Goal: Transaction & Acquisition: Purchase product/service

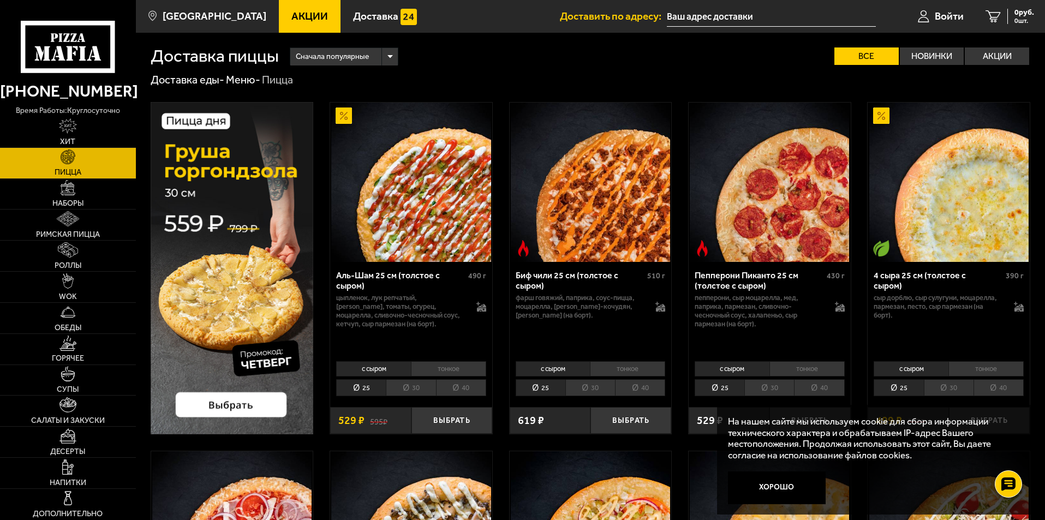
click at [404, 384] on li "30" at bounding box center [411, 387] width 50 height 17
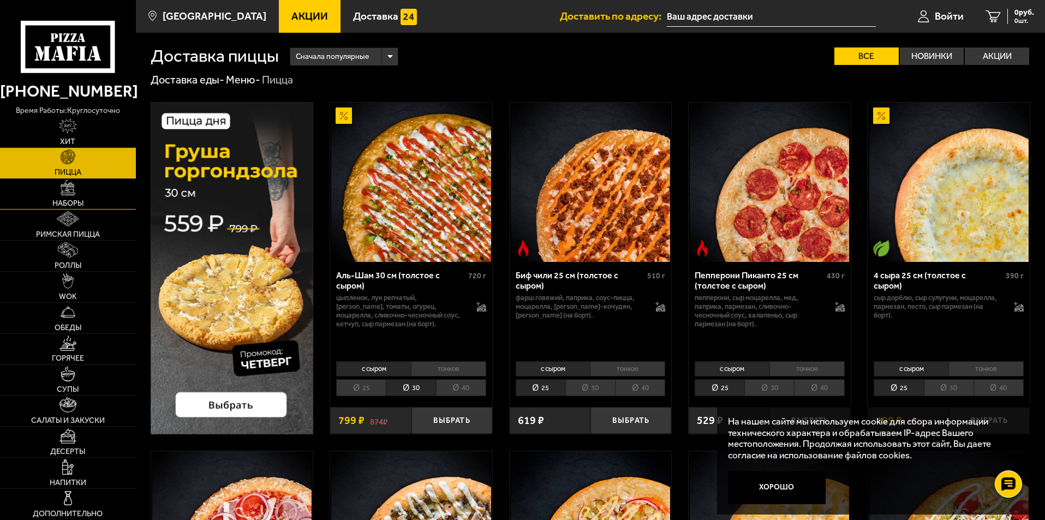
click at [73, 186] on img at bounding box center [68, 187] width 15 height 15
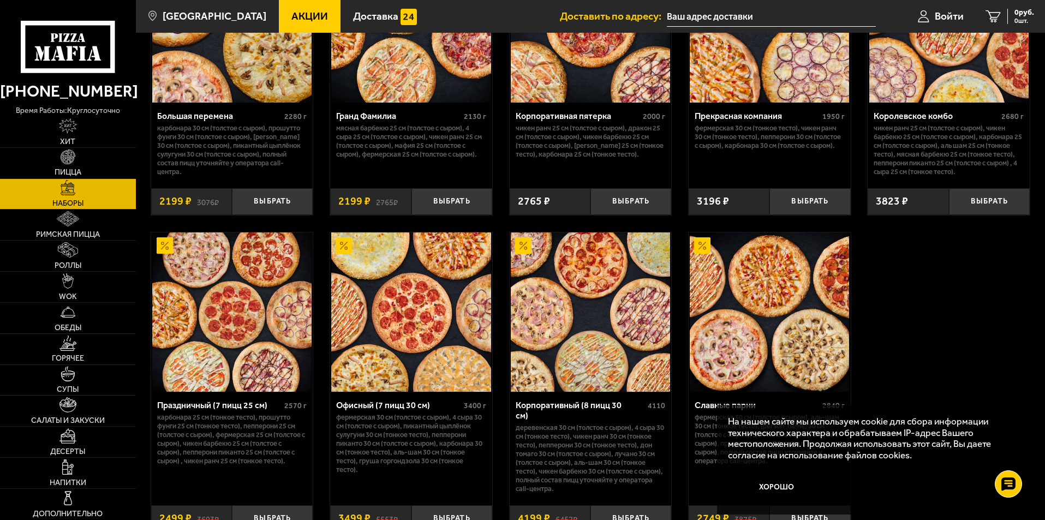
scroll to position [1583, 0]
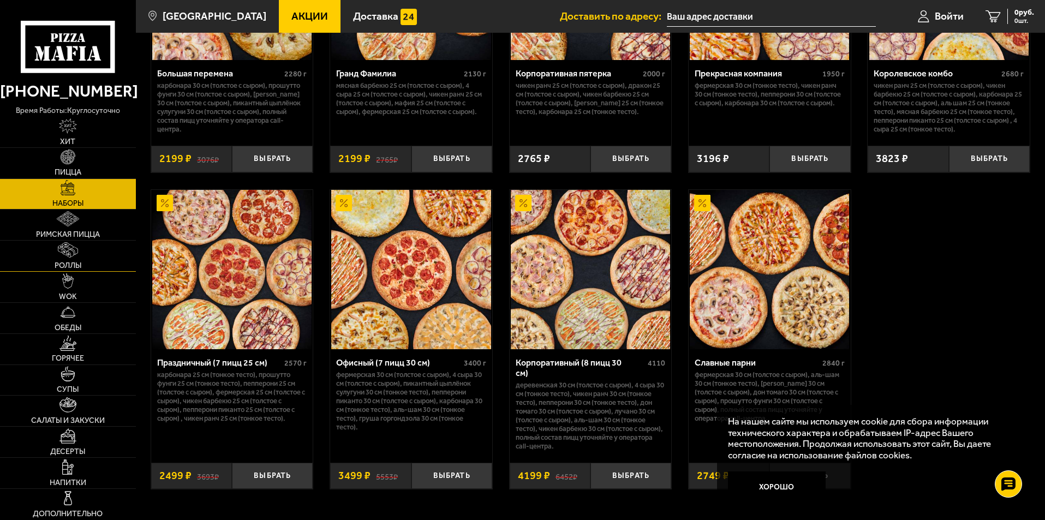
click at [64, 248] on img at bounding box center [68, 249] width 20 height 15
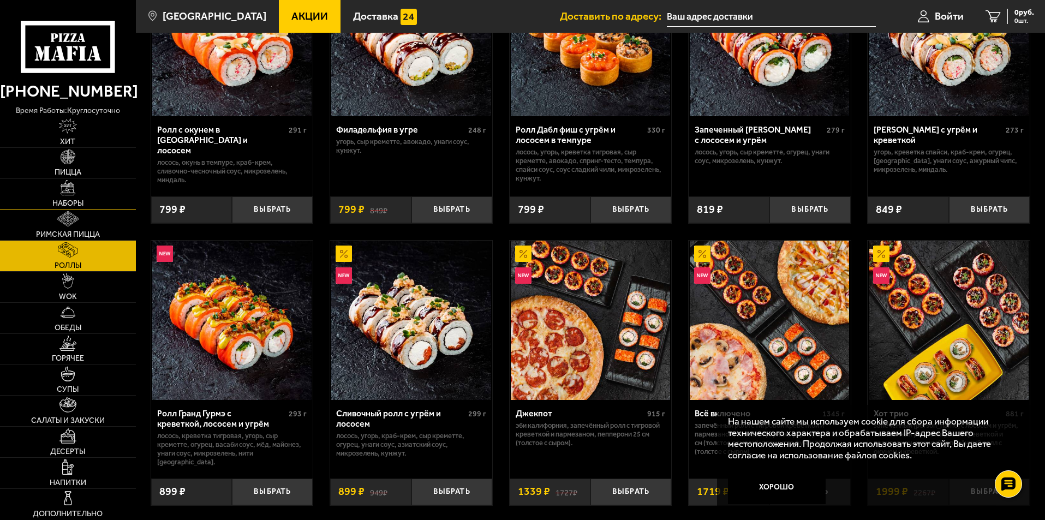
scroll to position [382, 0]
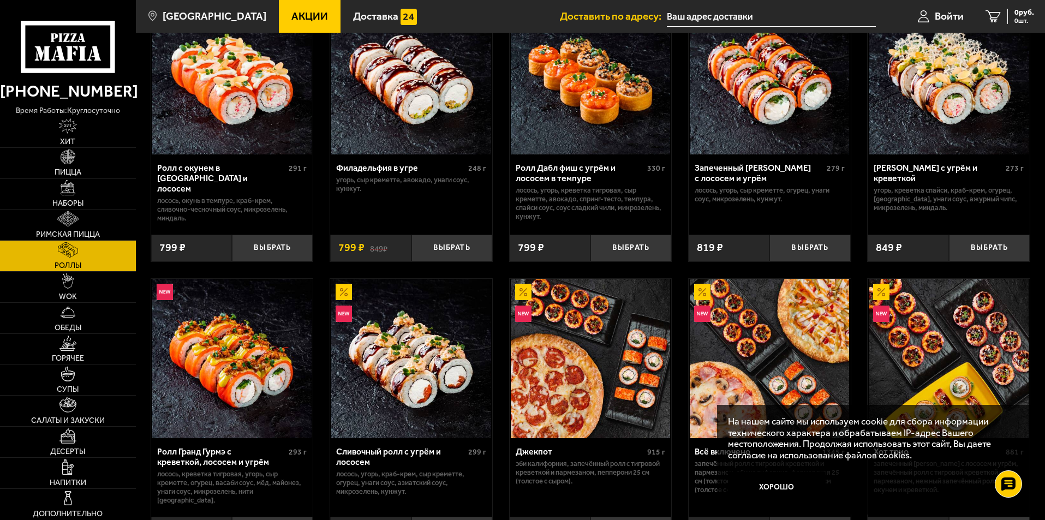
click at [725, 9] on input "text" at bounding box center [771, 17] width 209 height 20
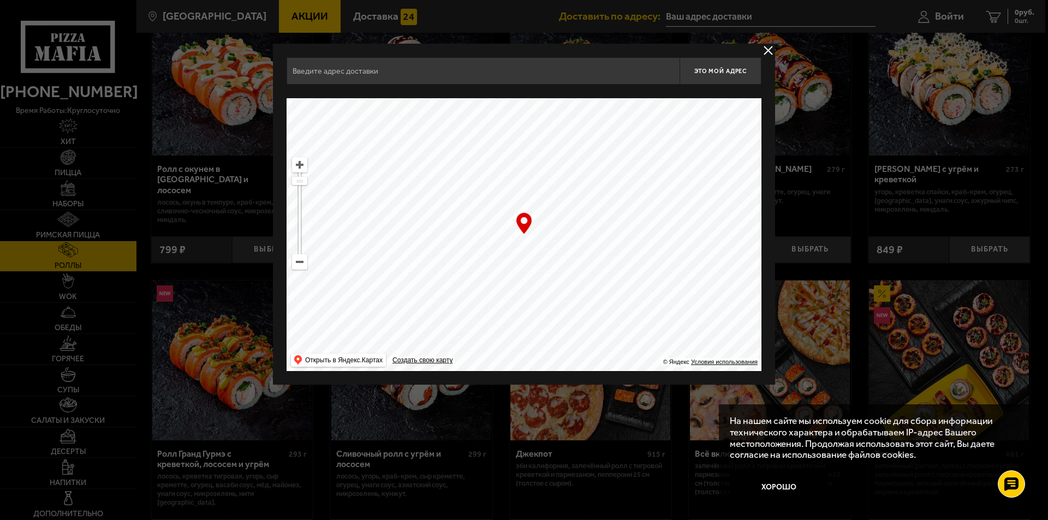
drag, startPoint x: 399, startPoint y: 244, endPoint x: 712, endPoint y: 291, distance: 315.7
click at [712, 291] on ymaps at bounding box center [524, 234] width 475 height 273
drag, startPoint x: 390, startPoint y: 204, endPoint x: 697, endPoint y: 297, distance: 321.0
click at [697, 297] on ymaps at bounding box center [524, 234] width 475 height 273
click at [301, 264] on ymaps at bounding box center [300, 262] width 14 height 14
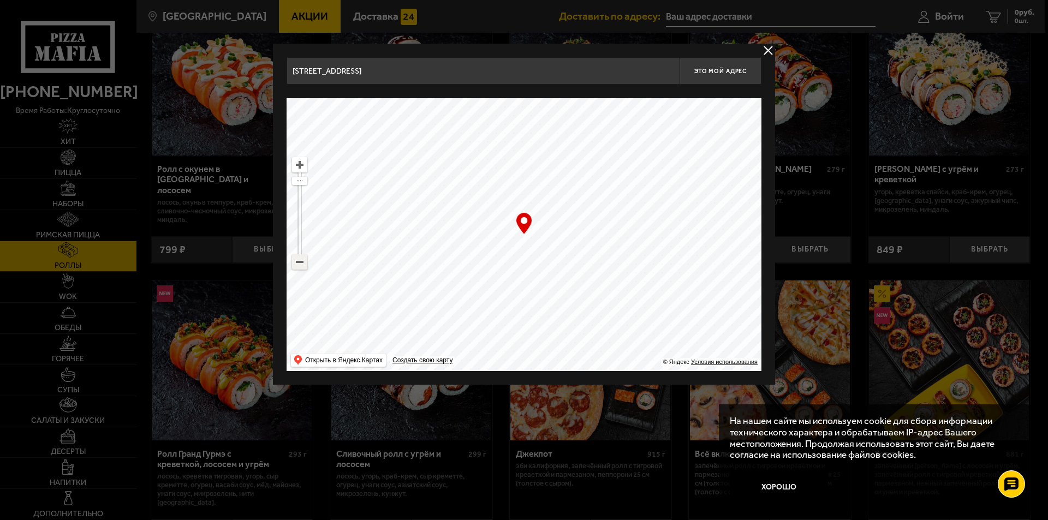
click at [301, 264] on ymaps at bounding box center [300, 262] width 14 height 14
drag, startPoint x: 421, startPoint y: 244, endPoint x: 719, endPoint y: 235, distance: 298.7
click at [719, 235] on ymaps at bounding box center [524, 234] width 475 height 273
drag, startPoint x: 542, startPoint y: 240, endPoint x: 548, endPoint y: 235, distance: 7.8
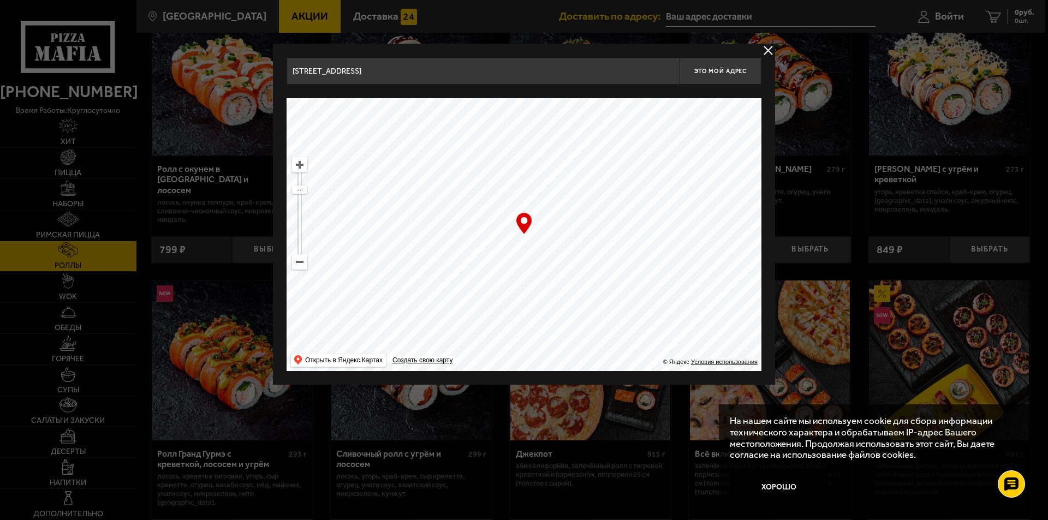
click at [548, 235] on ymaps at bounding box center [524, 234] width 475 height 273
click at [299, 165] on ymaps at bounding box center [300, 165] width 14 height 14
drag, startPoint x: 559, startPoint y: 279, endPoint x: 591, endPoint y: 229, distance: 58.9
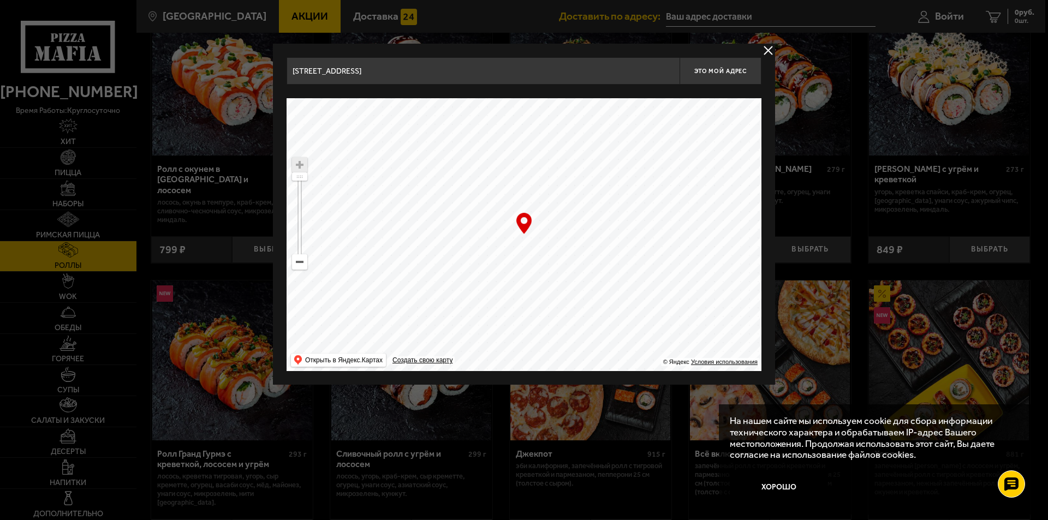
click at [591, 229] on ymaps at bounding box center [524, 234] width 475 height 273
type input "[STREET_ADDRESS]"
click at [729, 65] on button "Это мой адрес" at bounding box center [720, 70] width 82 height 27
type input "[STREET_ADDRESS]"
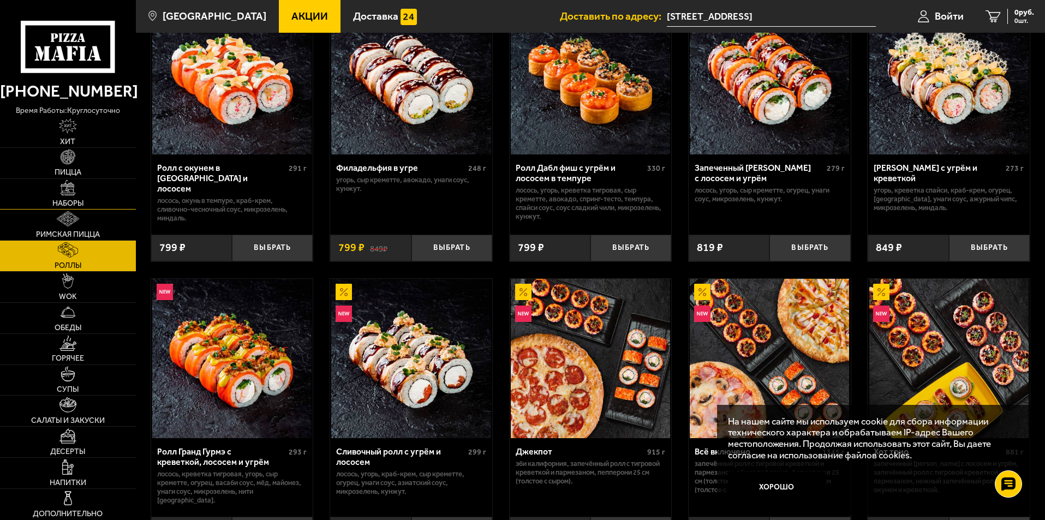
click at [70, 192] on img at bounding box center [68, 187] width 15 height 15
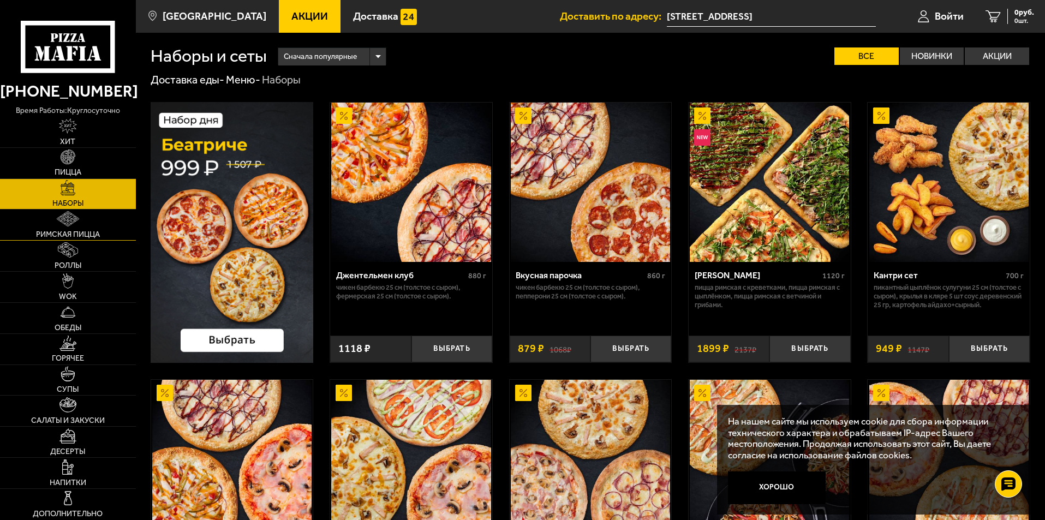
click at [69, 216] on img at bounding box center [68, 218] width 22 height 15
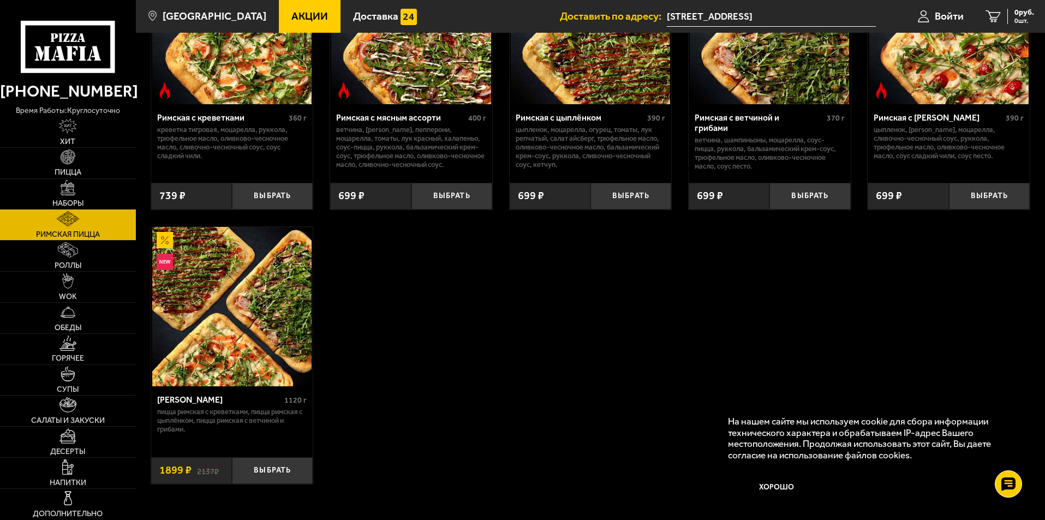
scroll to position [164, 0]
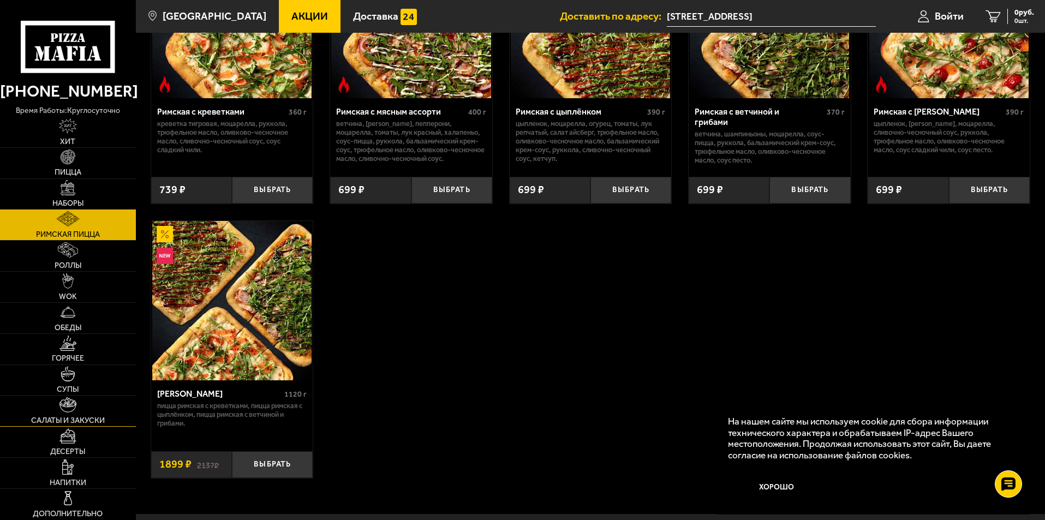
click at [62, 415] on link "Салаты и закуски" at bounding box center [68, 411] width 136 height 31
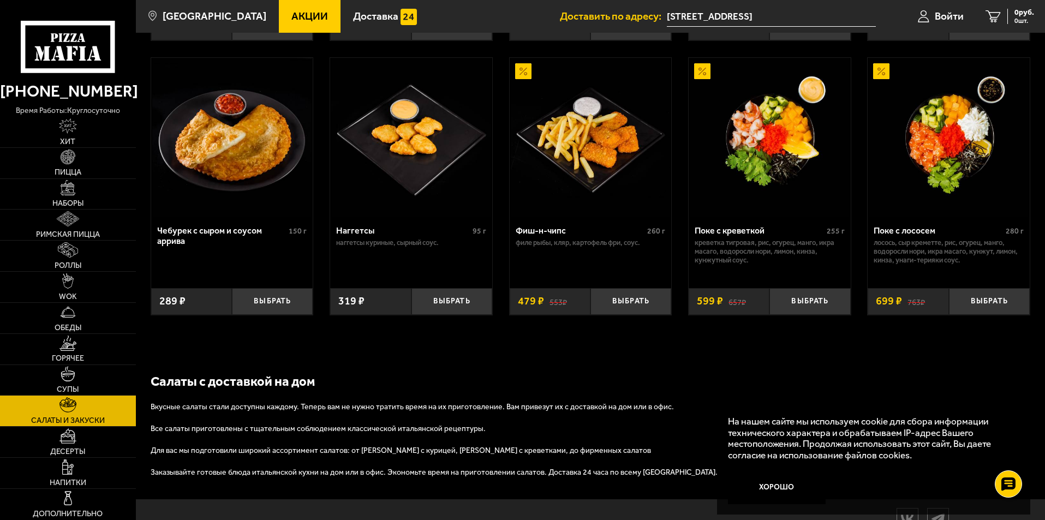
scroll to position [707, 0]
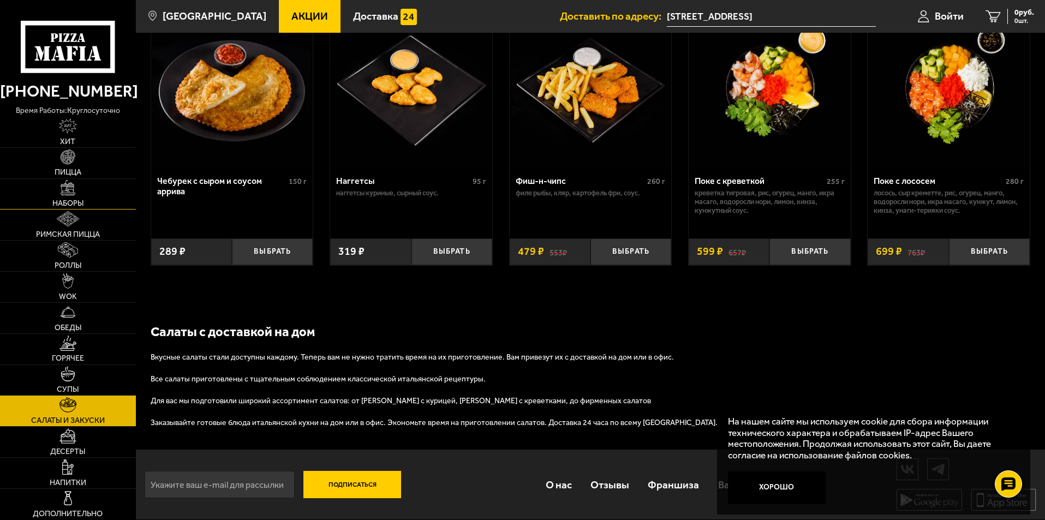
click at [70, 188] on img at bounding box center [68, 187] width 15 height 15
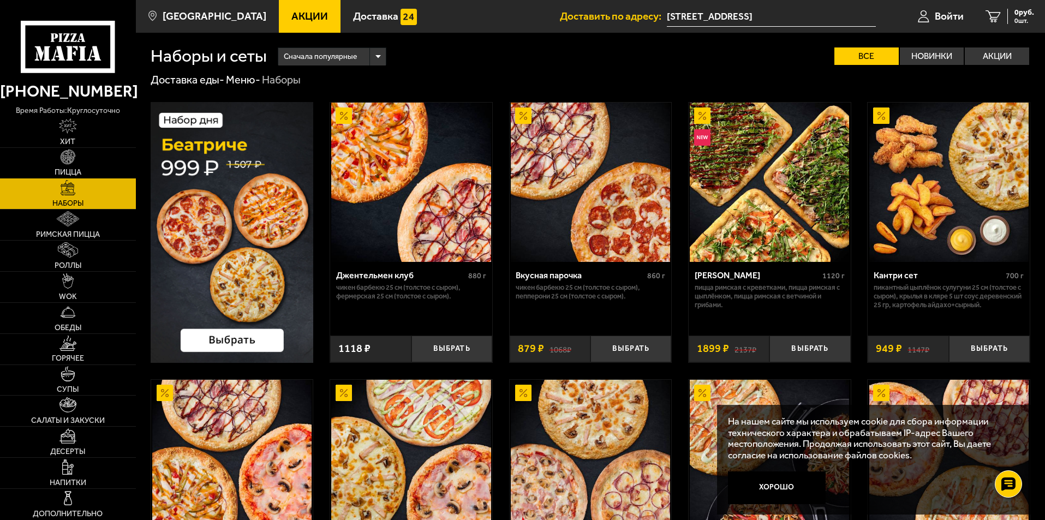
click at [63, 160] on img at bounding box center [68, 157] width 15 height 15
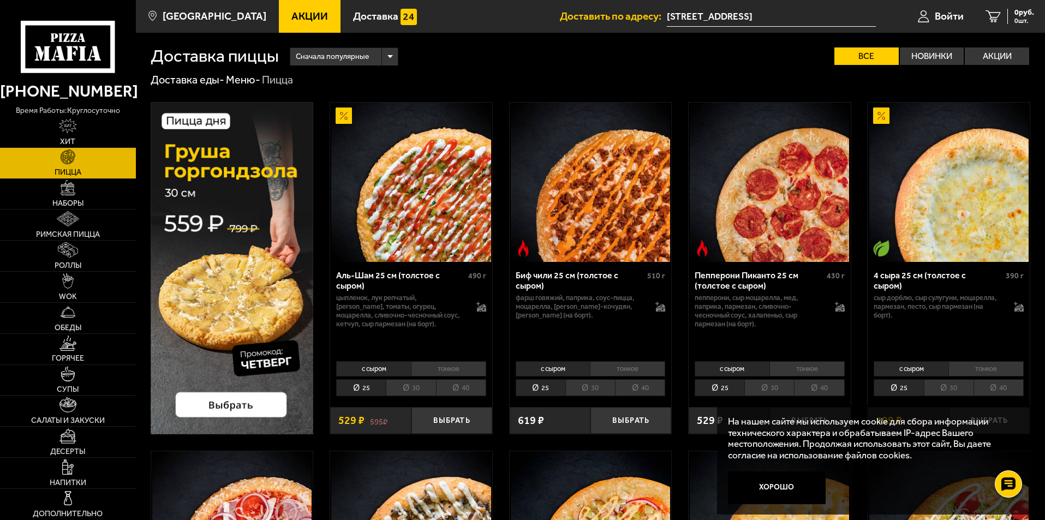
click at [405, 390] on li "30" at bounding box center [411, 387] width 50 height 17
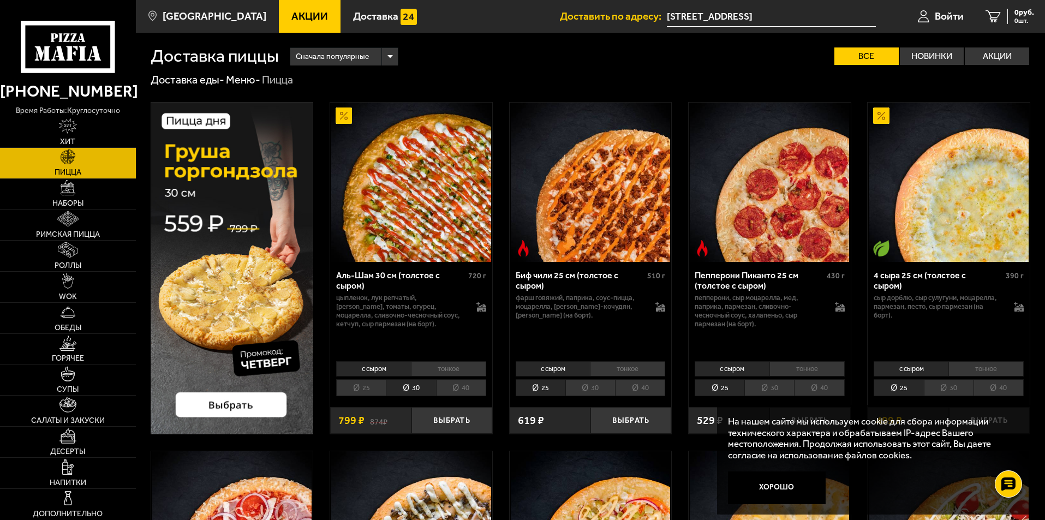
click at [213, 405] on img at bounding box center [232, 268] width 163 height 332
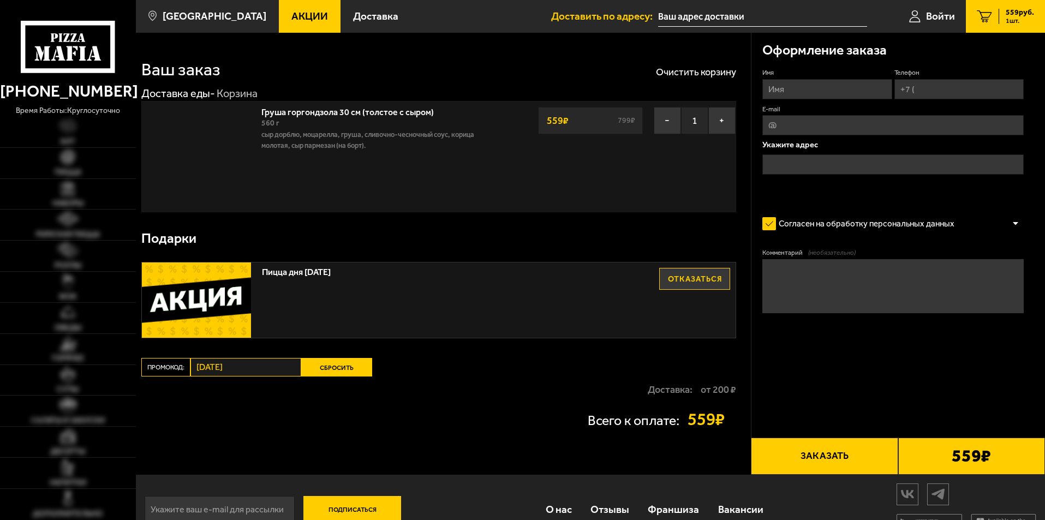
type input "[STREET_ADDRESS]"
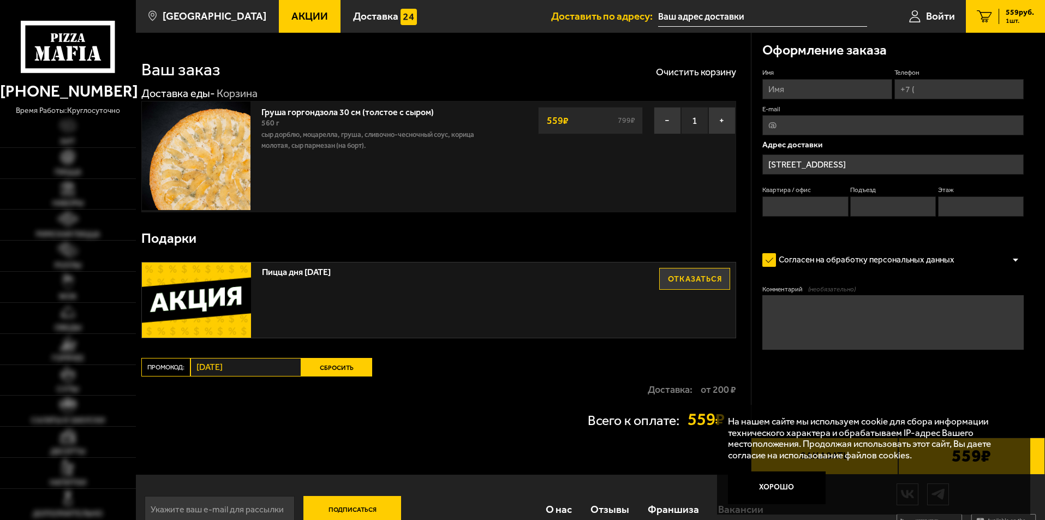
type input "[STREET_ADDRESS]"
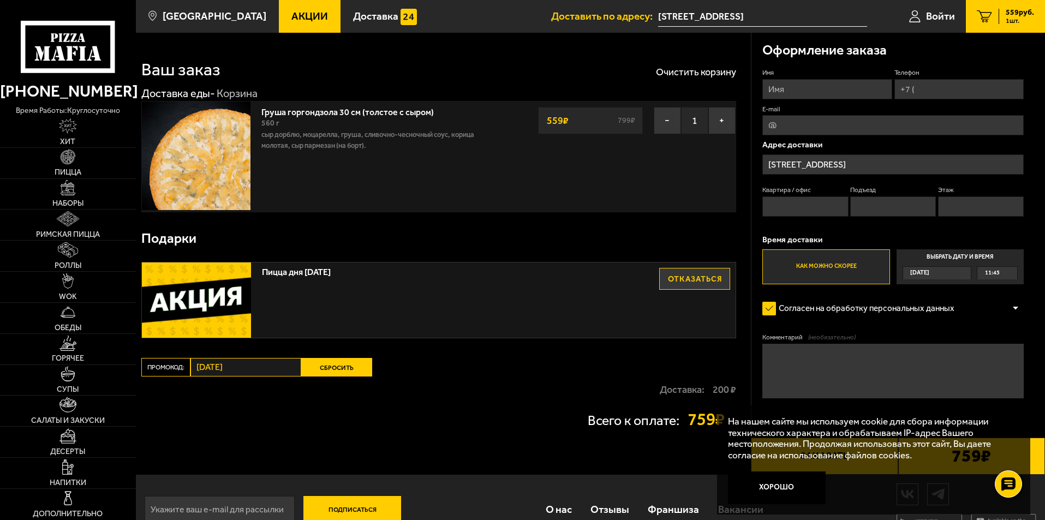
click at [692, 279] on button "Отказаться" at bounding box center [694, 279] width 71 height 22
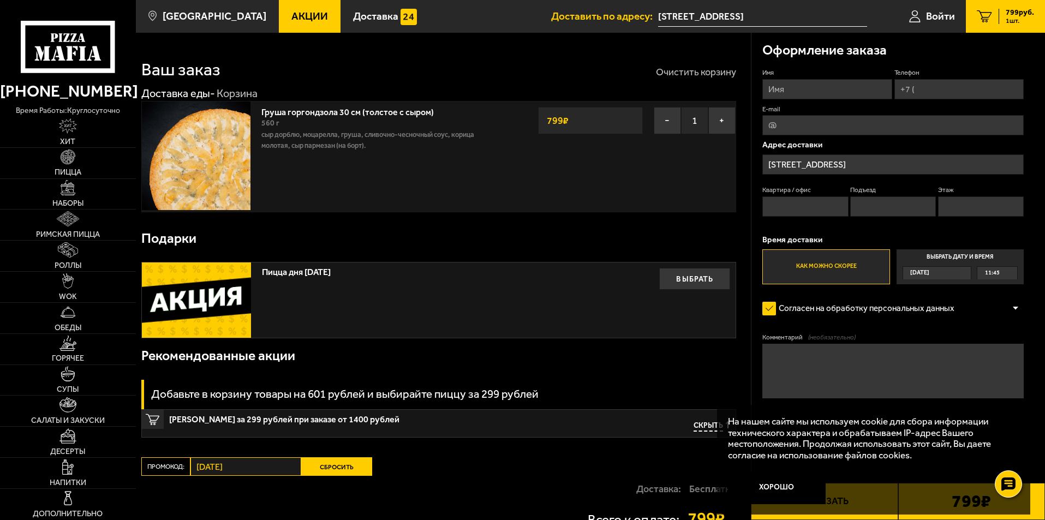
click at [699, 73] on button "Очистить корзину" at bounding box center [696, 72] width 80 height 10
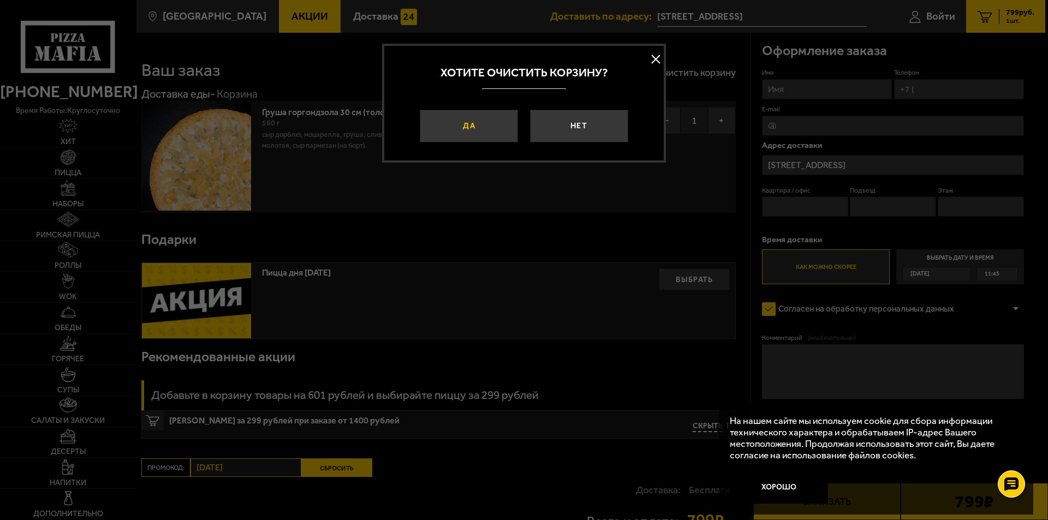
click at [472, 118] on button "Да" at bounding box center [469, 126] width 98 height 33
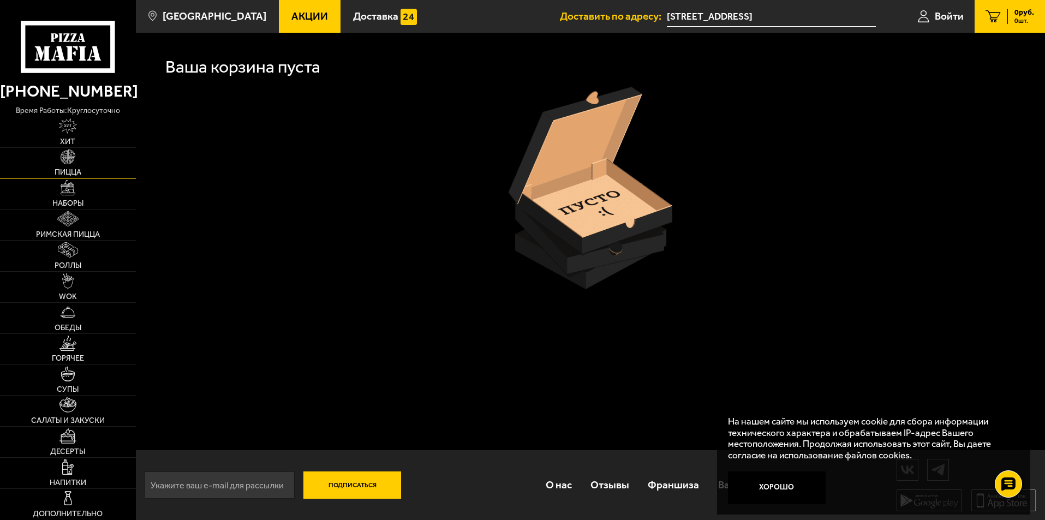
click at [71, 164] on img at bounding box center [68, 157] width 15 height 15
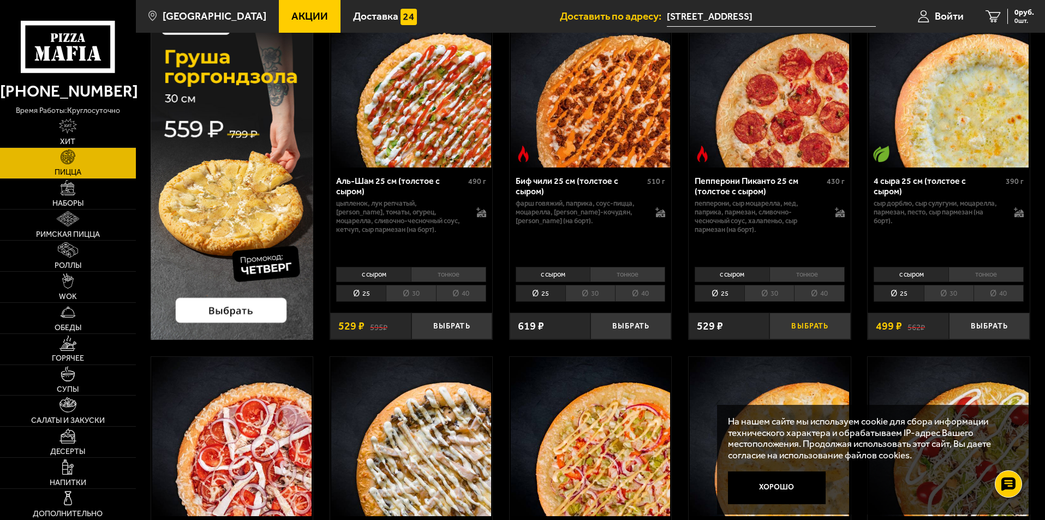
scroll to position [164, 0]
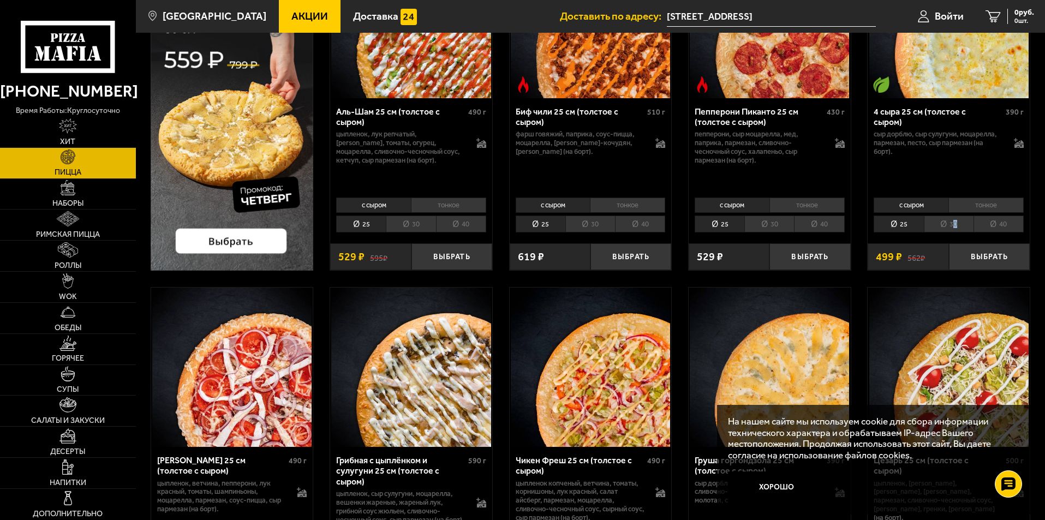
click at [955, 220] on li "30" at bounding box center [949, 224] width 50 height 17
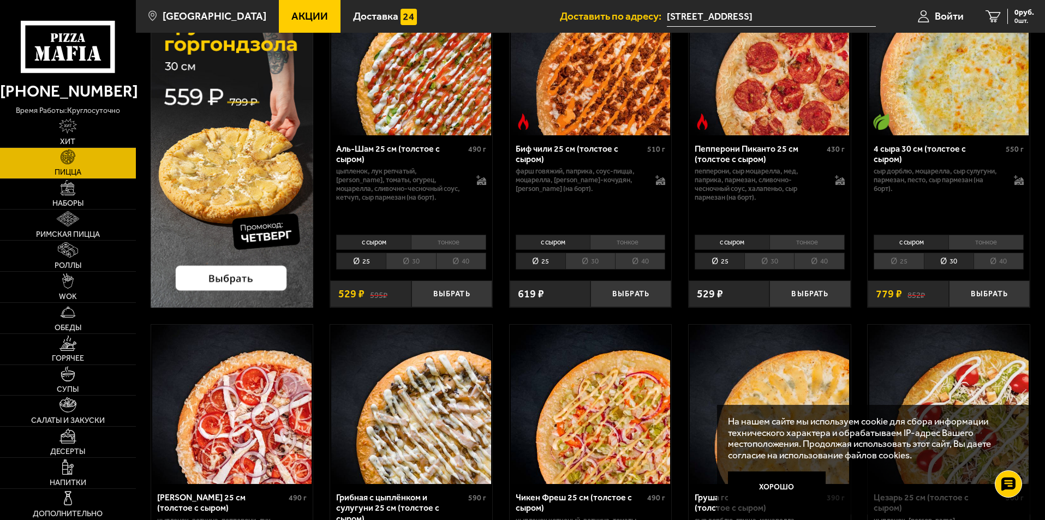
scroll to position [109, 0]
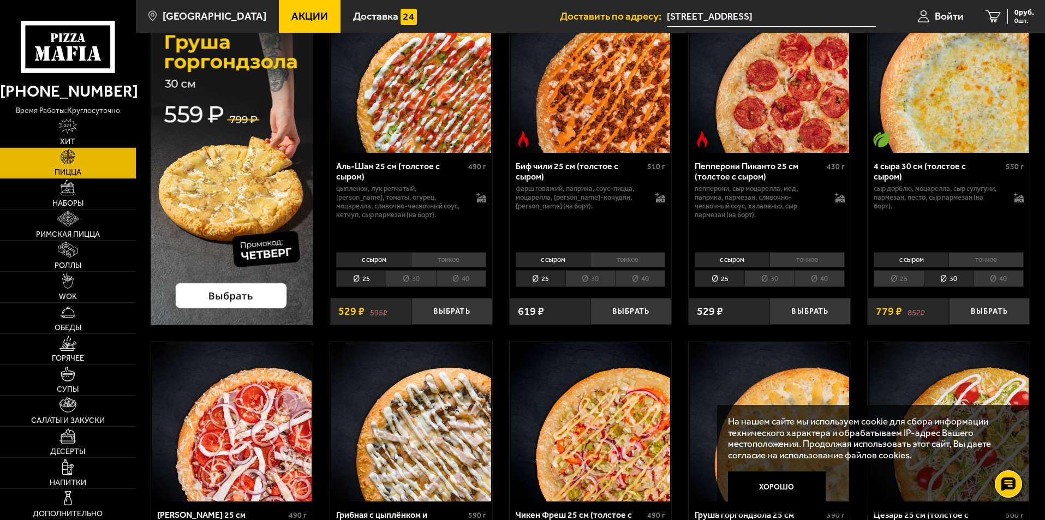
click at [979, 261] on li "тонкое" at bounding box center [986, 259] width 75 height 15
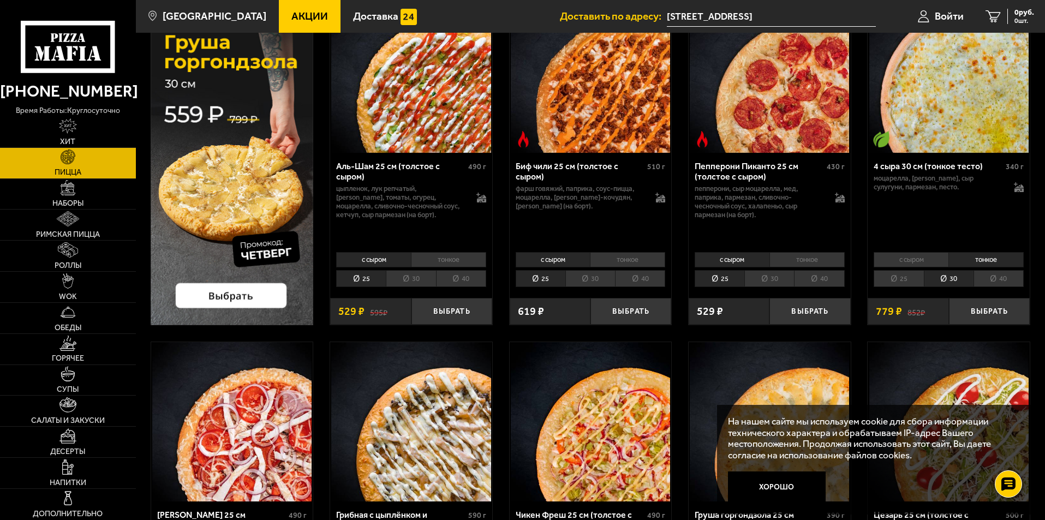
click at [930, 257] on li "с сыром" at bounding box center [911, 259] width 75 height 15
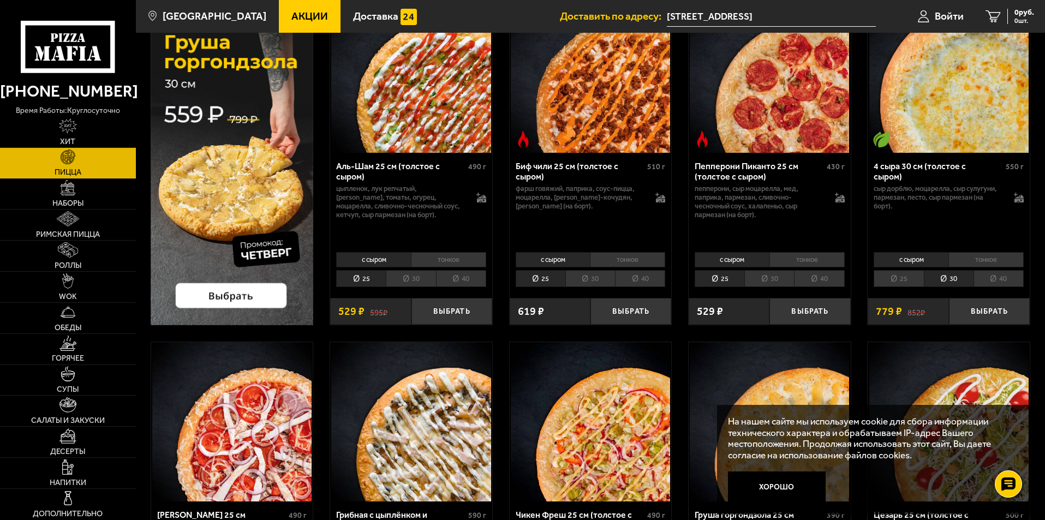
click at [1001, 277] on li "40" at bounding box center [999, 278] width 50 height 17
click at [633, 279] on li "40" at bounding box center [640, 278] width 50 height 17
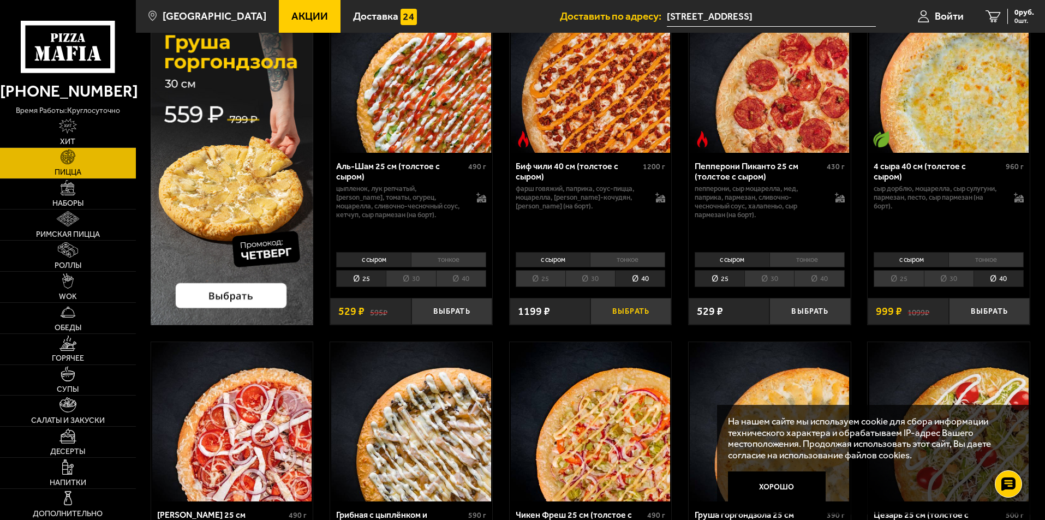
click at [617, 315] on button "Выбрать" at bounding box center [631, 311] width 81 height 27
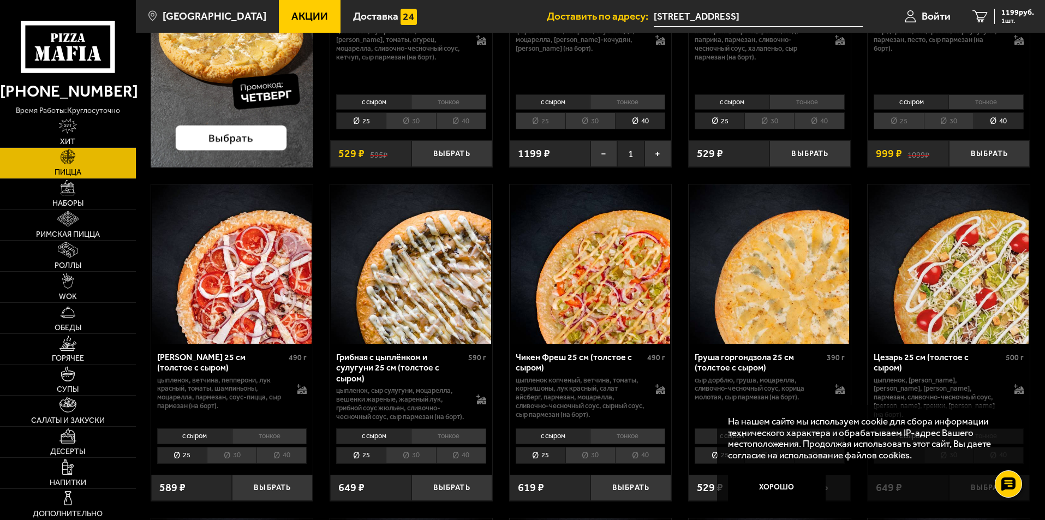
scroll to position [327, 0]
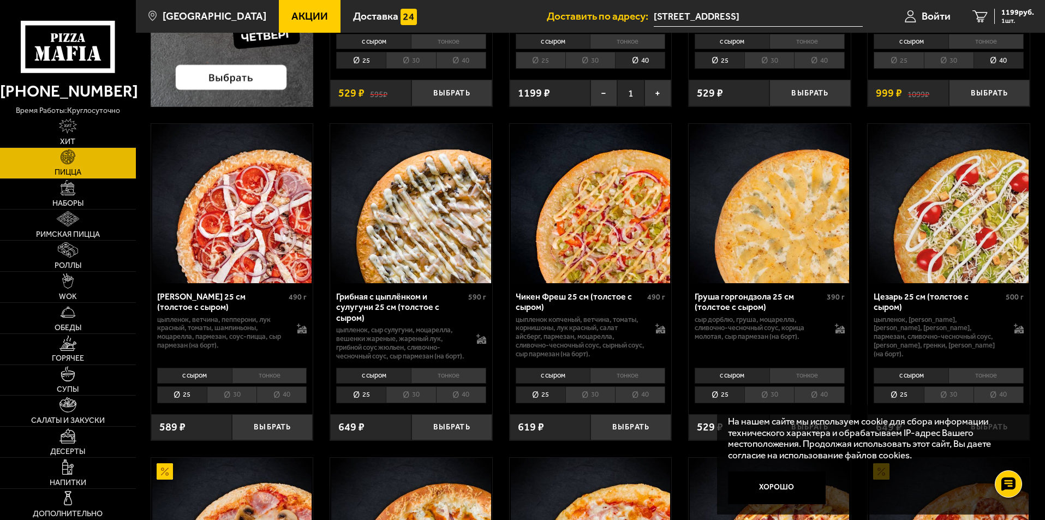
click at [417, 398] on li "30" at bounding box center [411, 394] width 50 height 17
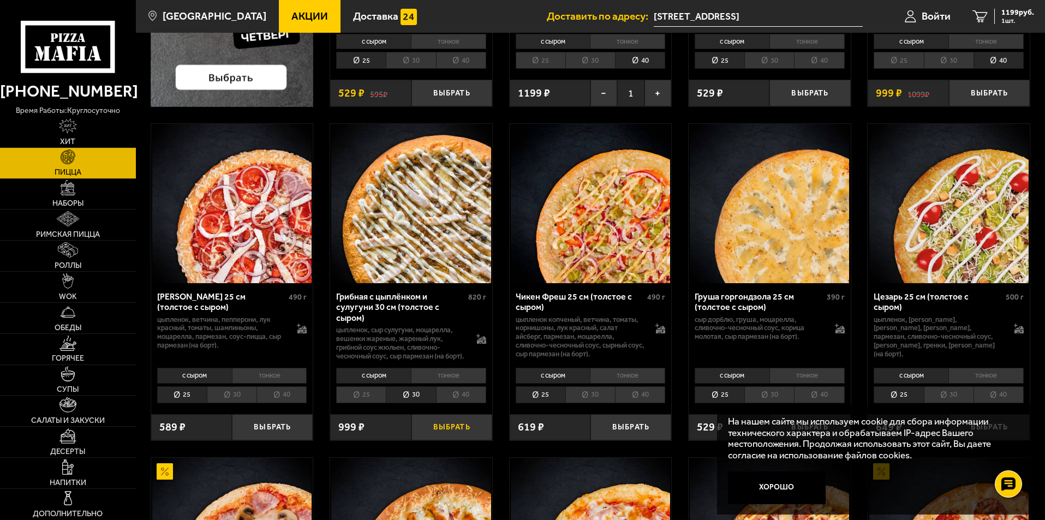
click at [452, 433] on button "Выбрать" at bounding box center [451, 427] width 81 height 27
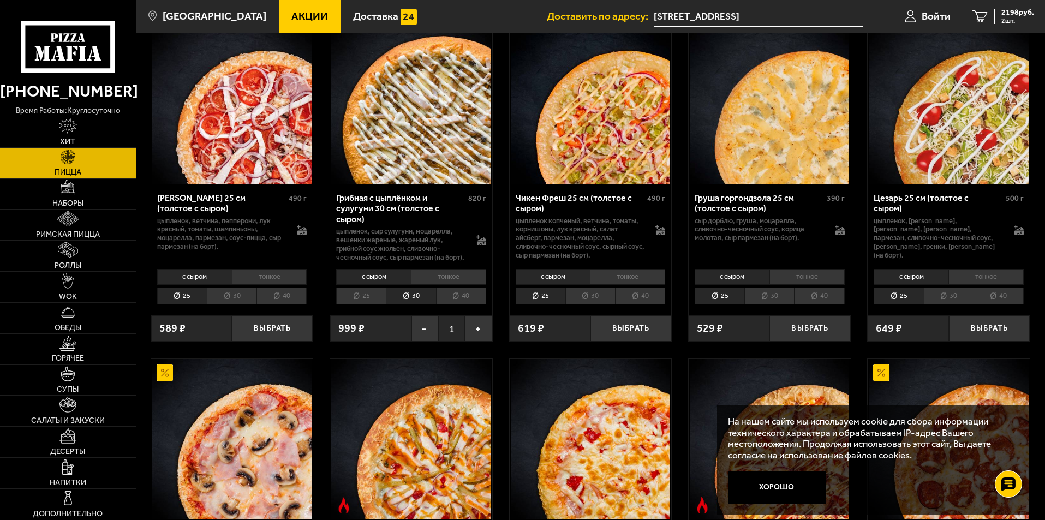
scroll to position [437, 0]
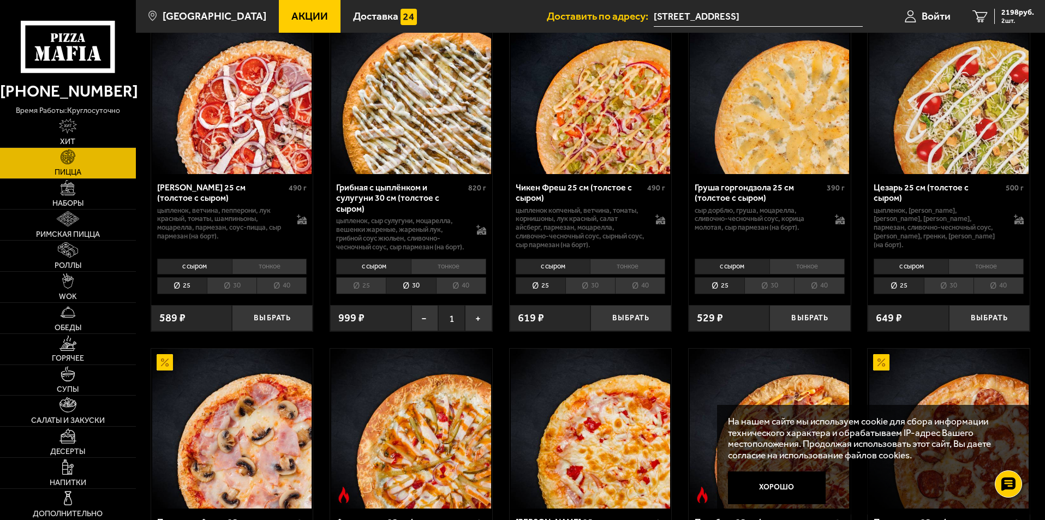
click at [765, 292] on li "30" at bounding box center [769, 285] width 50 height 17
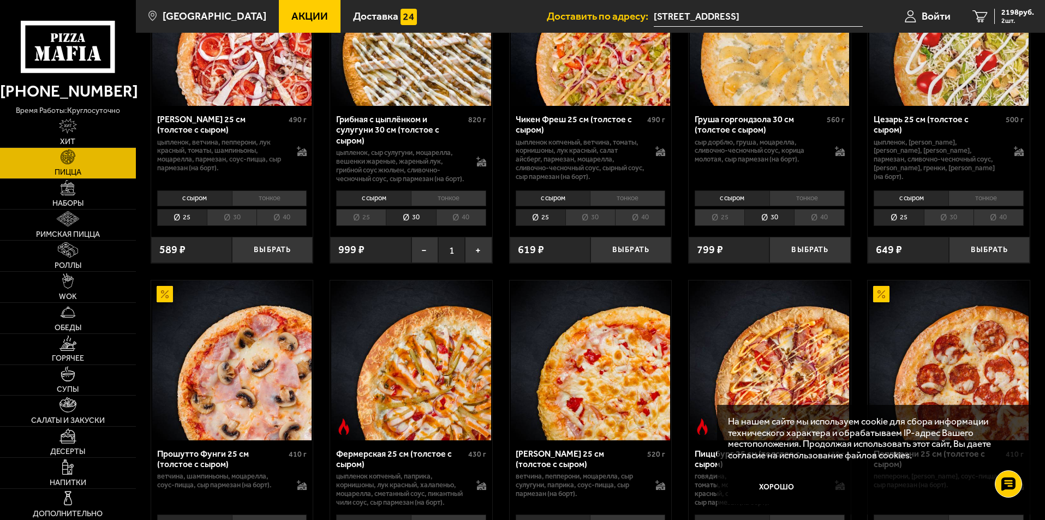
scroll to position [600, 0]
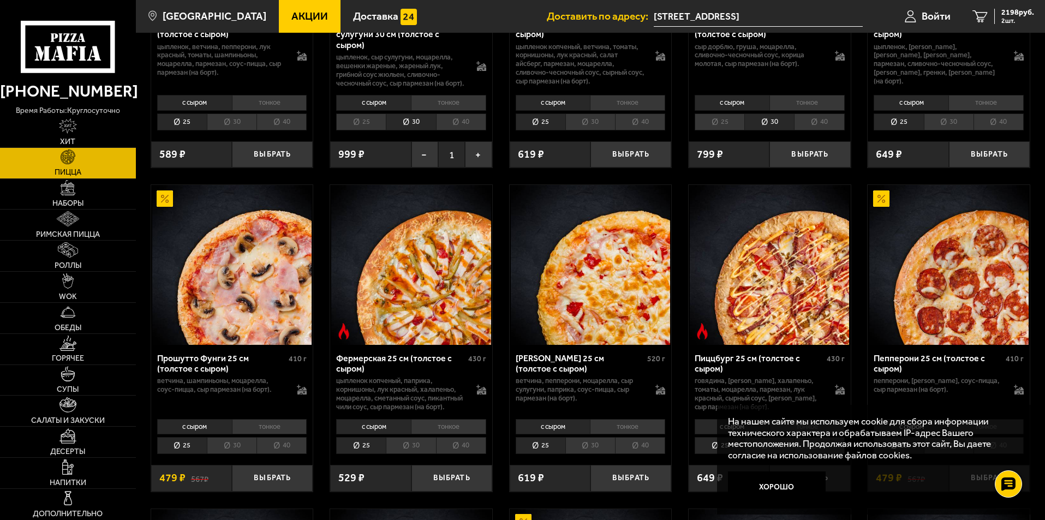
click at [403, 454] on li "30" at bounding box center [411, 445] width 50 height 17
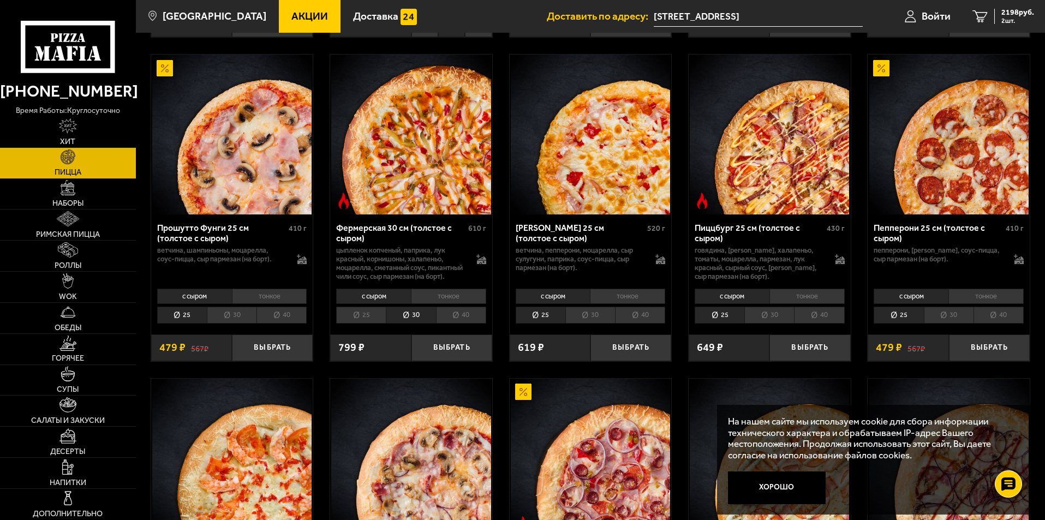
scroll to position [764, 0]
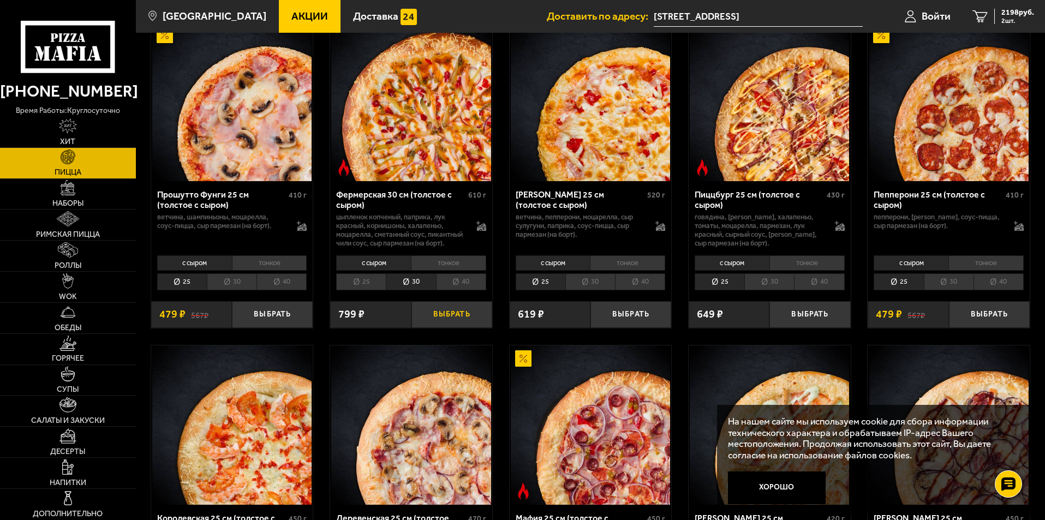
click at [446, 328] on button "Выбрать" at bounding box center [451, 314] width 81 height 27
click at [765, 290] on li "30" at bounding box center [769, 281] width 50 height 17
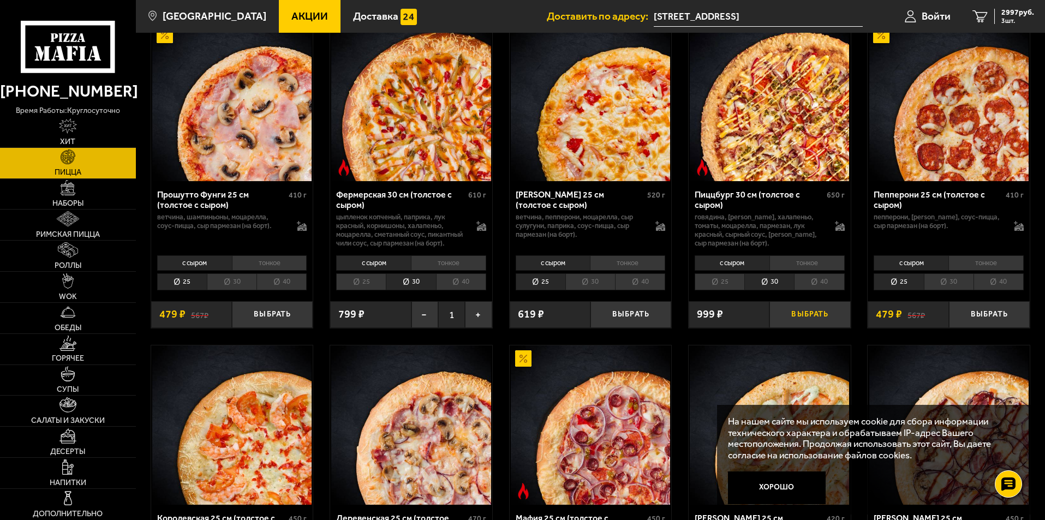
click at [808, 328] on button "Выбрать" at bounding box center [810, 314] width 81 height 27
click at [946, 290] on li "30" at bounding box center [949, 281] width 50 height 17
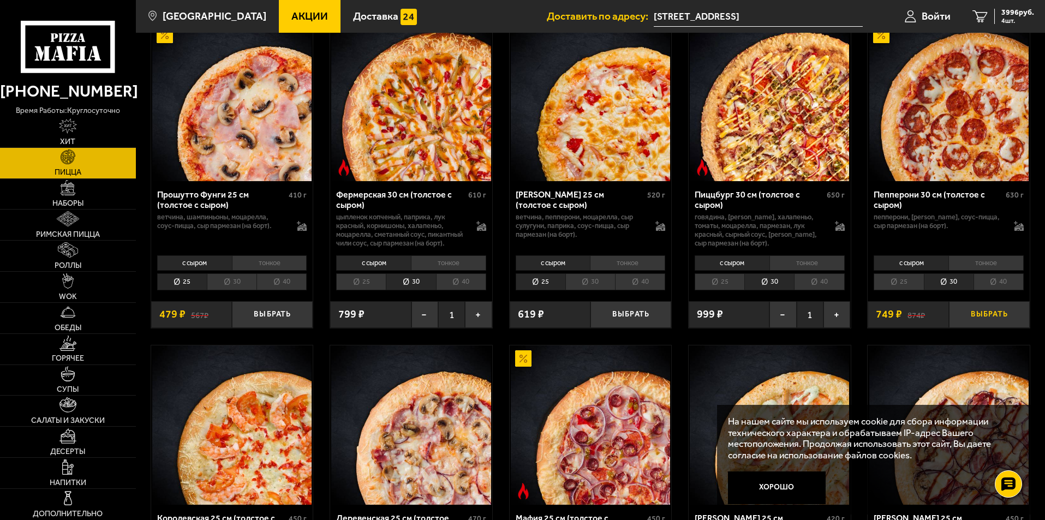
click at [986, 328] on button "Выбрать" at bounding box center [989, 314] width 81 height 27
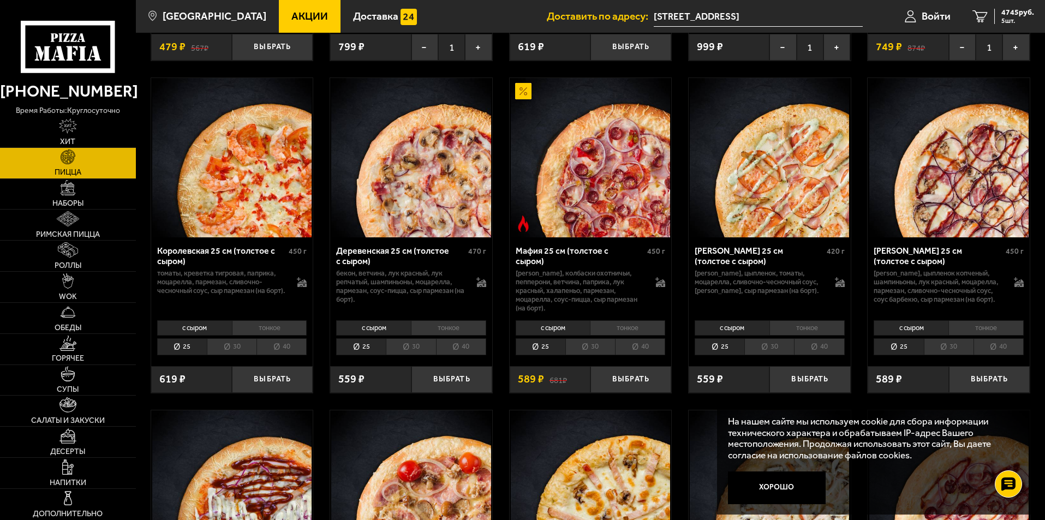
scroll to position [1037, 0]
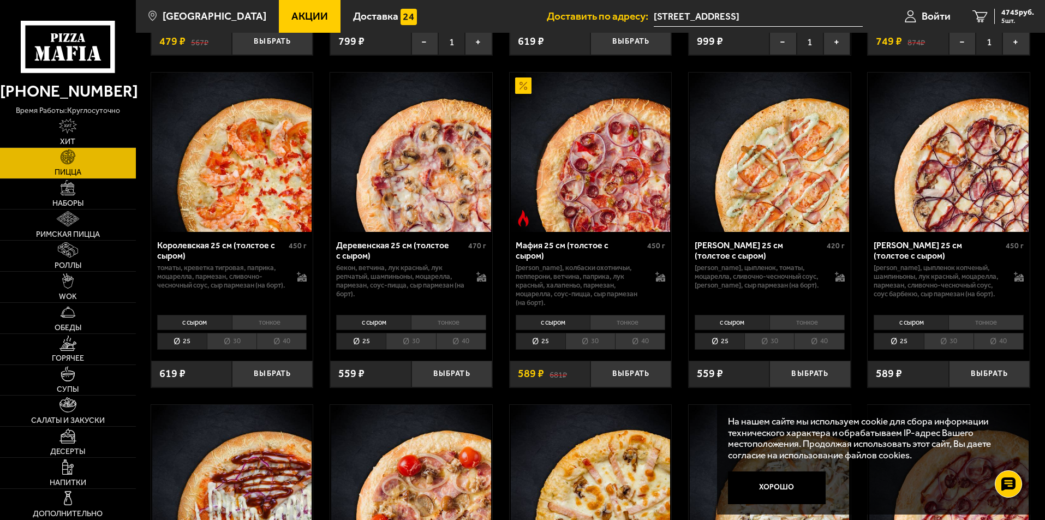
click at [593, 350] on li "30" at bounding box center [590, 341] width 50 height 17
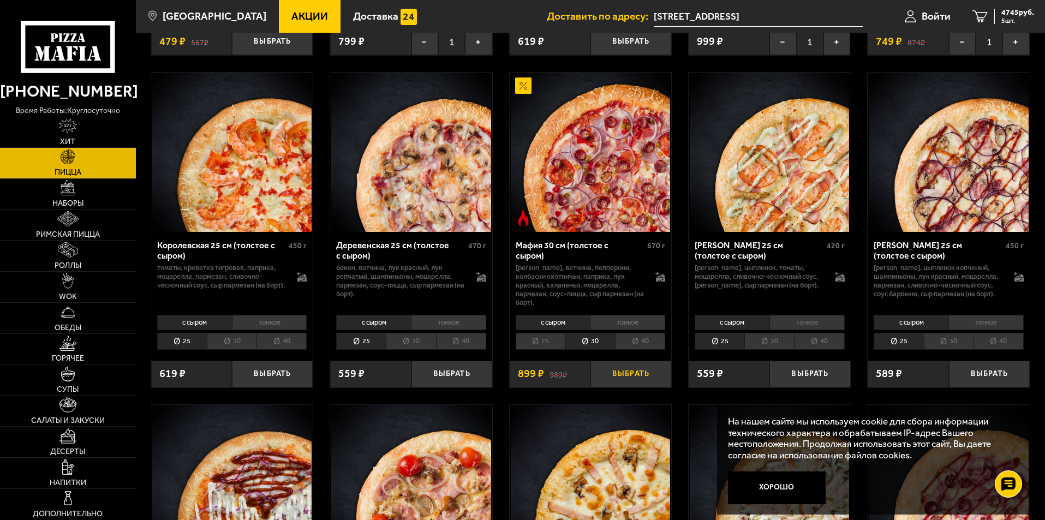
click at [628, 383] on button "Выбрать" at bounding box center [631, 374] width 81 height 27
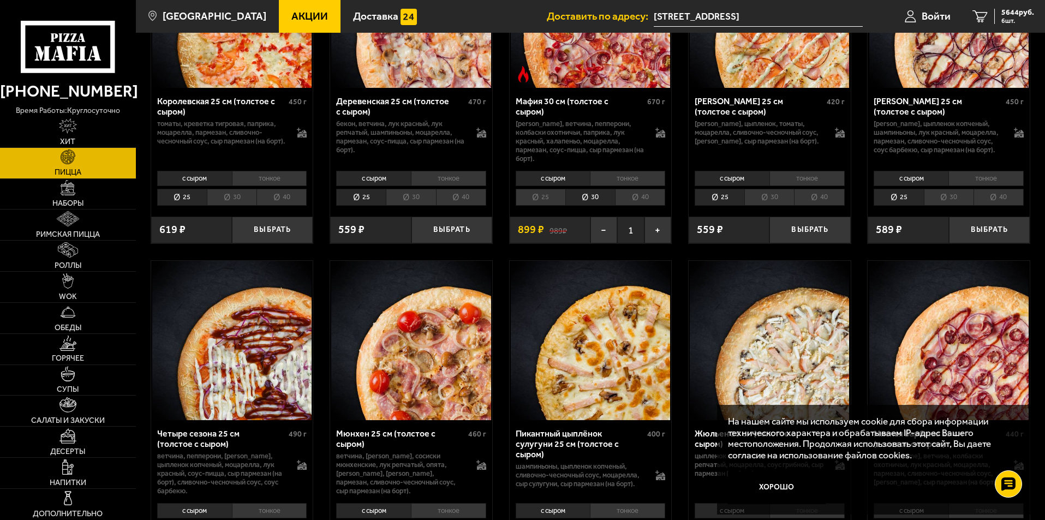
scroll to position [1201, 0]
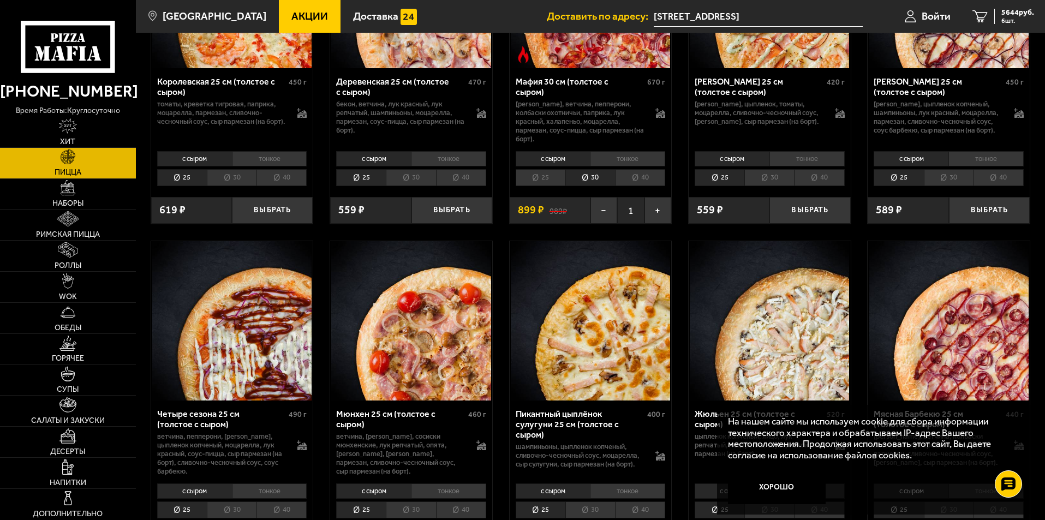
click at [409, 183] on li "30" at bounding box center [411, 177] width 50 height 17
click at [458, 217] on button "Выбрать" at bounding box center [451, 210] width 81 height 27
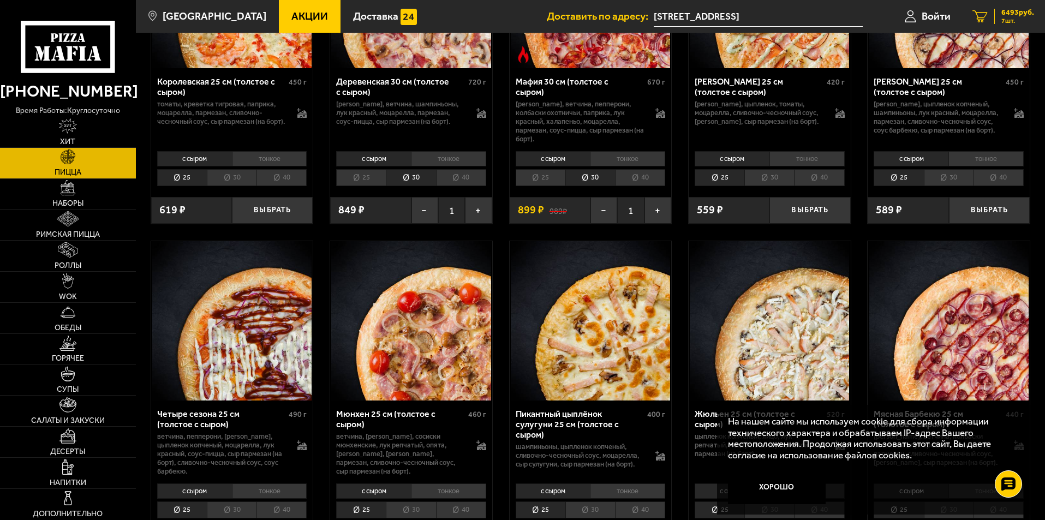
click at [1022, 16] on span "6493 руб." at bounding box center [1017, 13] width 33 height 8
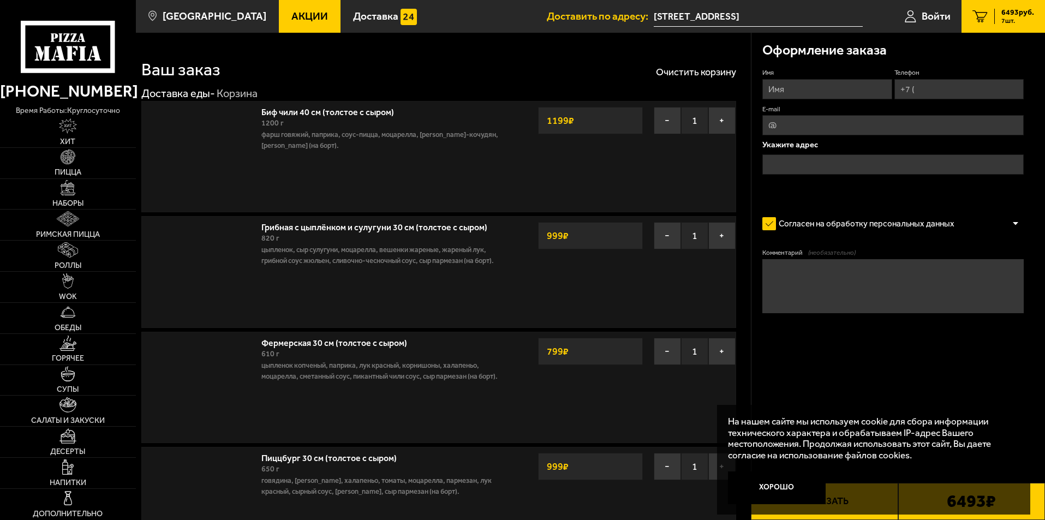
type input "[STREET_ADDRESS]"
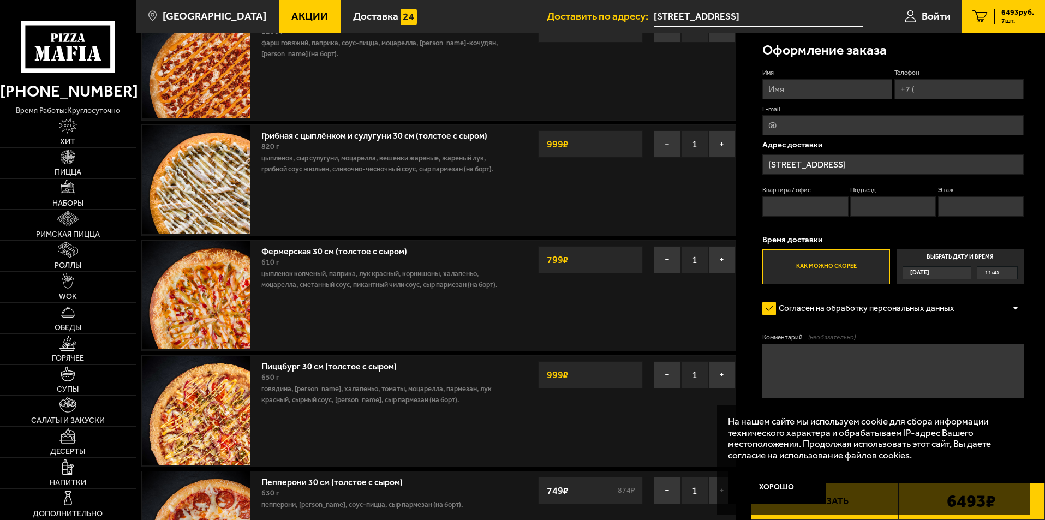
scroll to position [164, 0]
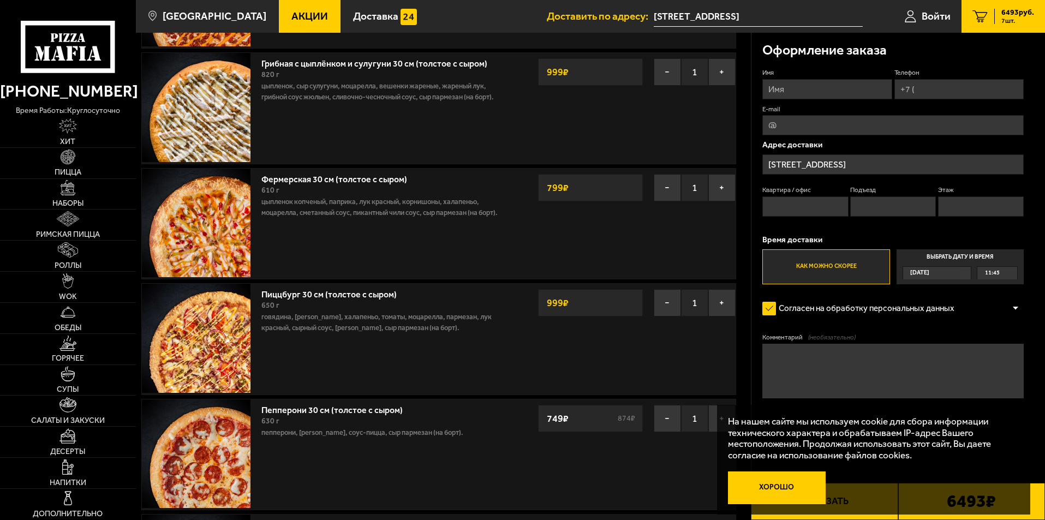
click at [782, 485] on button "Хорошо" at bounding box center [777, 488] width 98 height 33
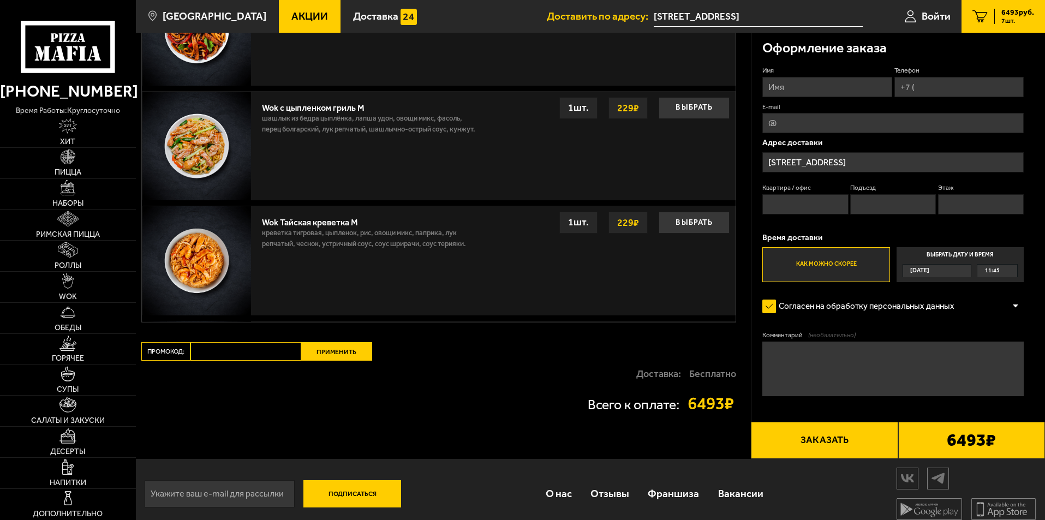
scroll to position [1399, 0]
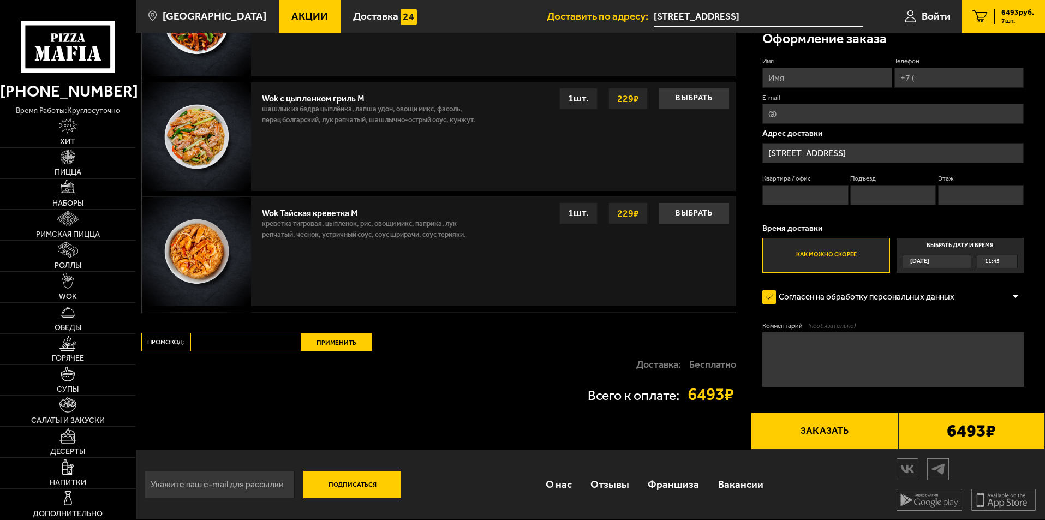
click at [202, 343] on input "Промокод:" at bounding box center [245, 342] width 111 height 19
paste input "Понедельник"
type input "Понедельник"
click at [340, 338] on button "Применить" at bounding box center [336, 342] width 71 height 19
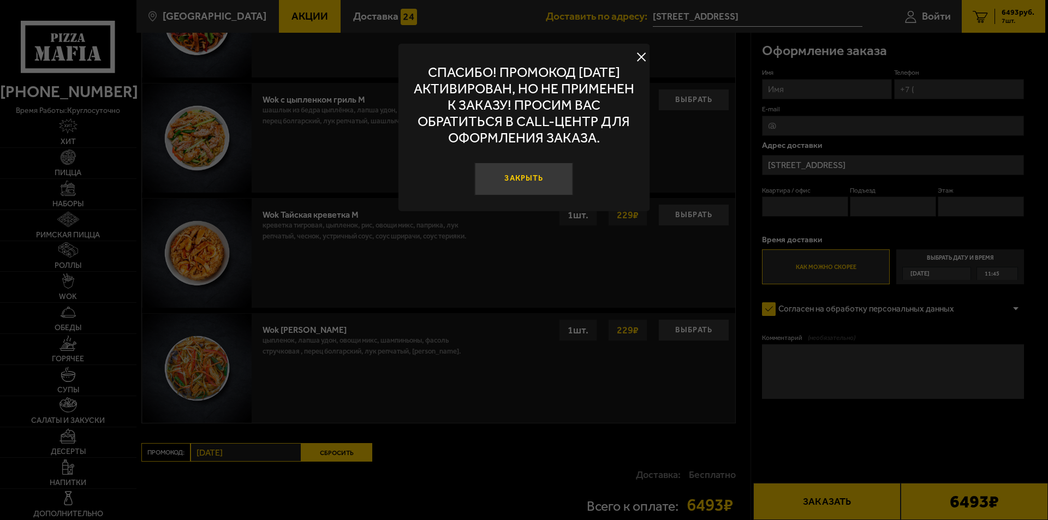
click at [532, 178] on button "Закрыть" at bounding box center [524, 179] width 98 height 33
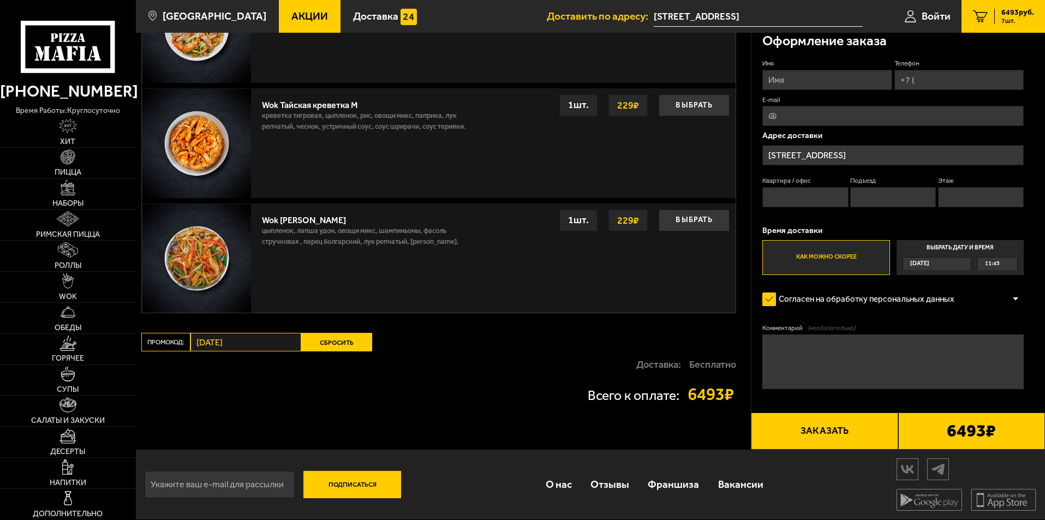
scroll to position [1509, 0]
